Goal: Information Seeking & Learning: Find specific fact

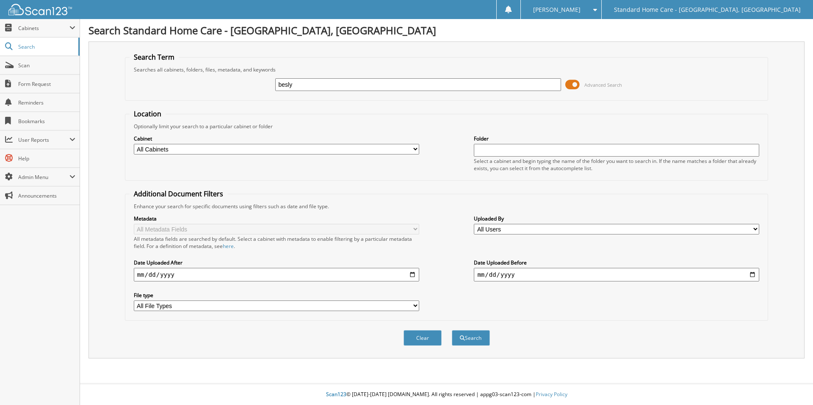
type input "besly"
click at [452, 330] on button "Search" at bounding box center [471, 338] width 38 height 16
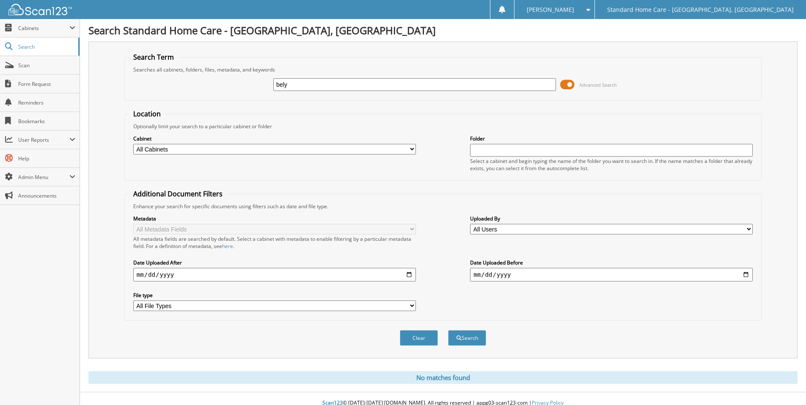
type input "bely"
click at [448, 330] on button "Search" at bounding box center [467, 338] width 38 height 16
click at [313, 86] on input "bely" at bounding box center [414, 84] width 283 height 13
type input "belsy"
click at [448, 330] on button "Search" at bounding box center [467, 338] width 38 height 16
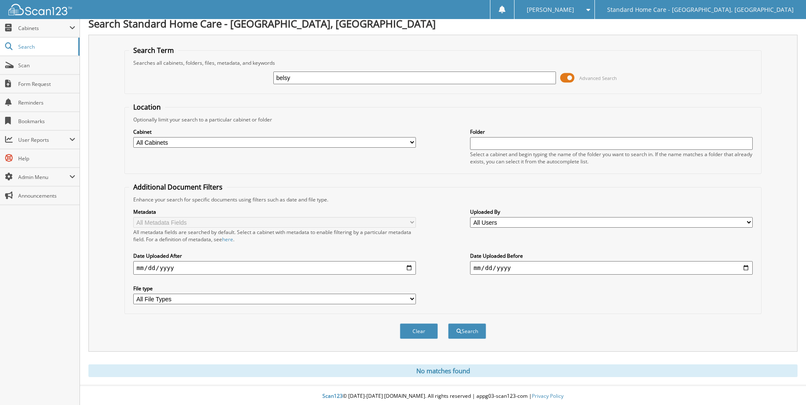
scroll to position [9, 0]
